Goal: Check status

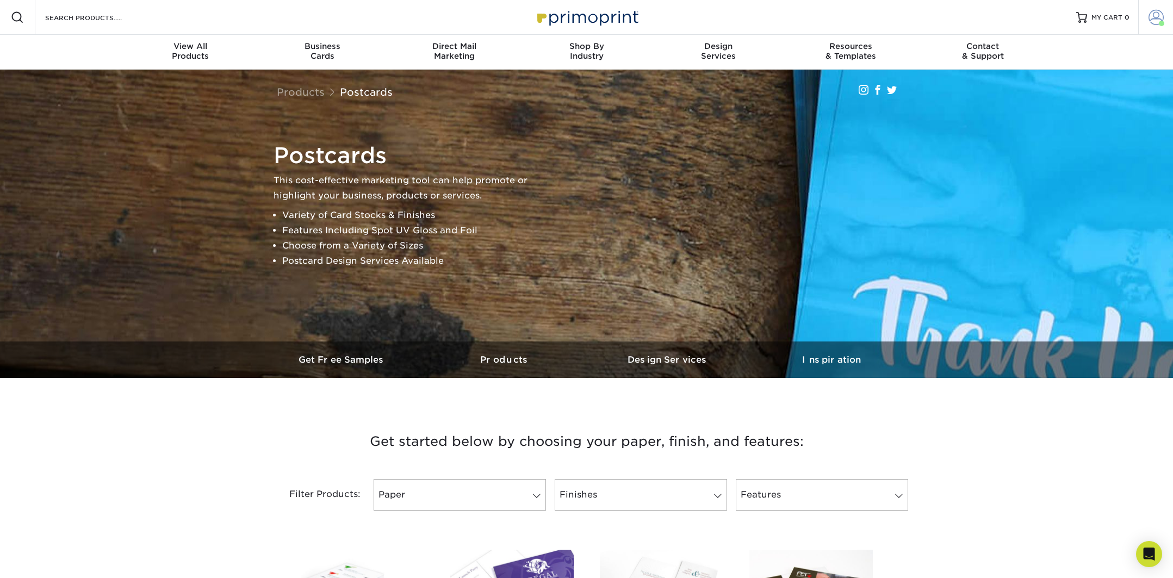
click at [1152, 18] on span at bounding box center [1156, 17] width 15 height 15
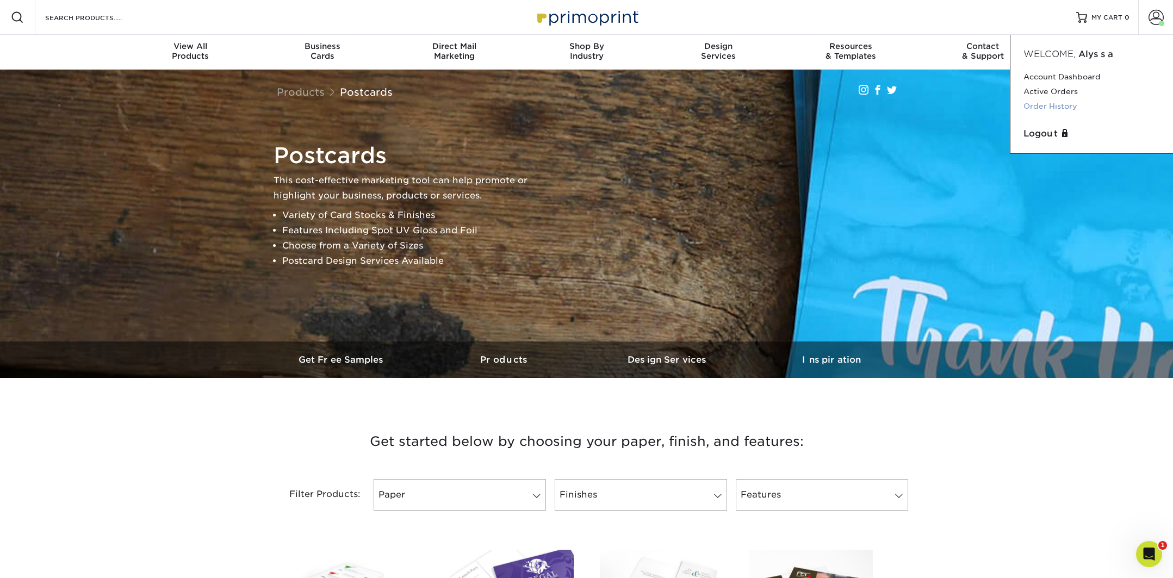
click at [1062, 105] on link "Order History" at bounding box center [1092, 106] width 137 height 15
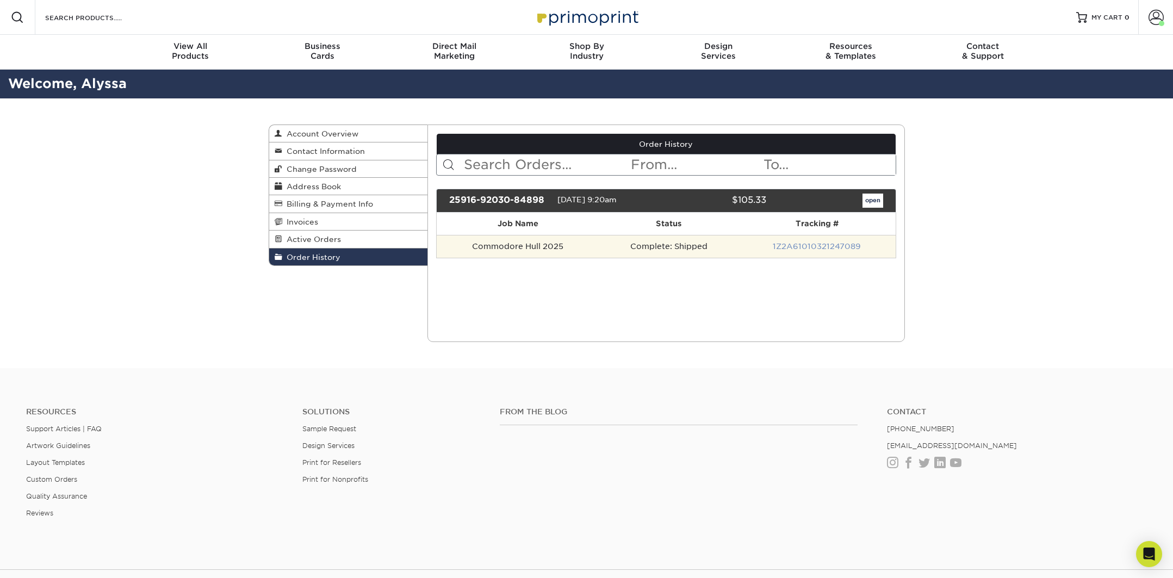
click at [813, 250] on link "1Z2A61010321247089" at bounding box center [817, 246] width 88 height 9
